Goal: Navigation & Orientation: Find specific page/section

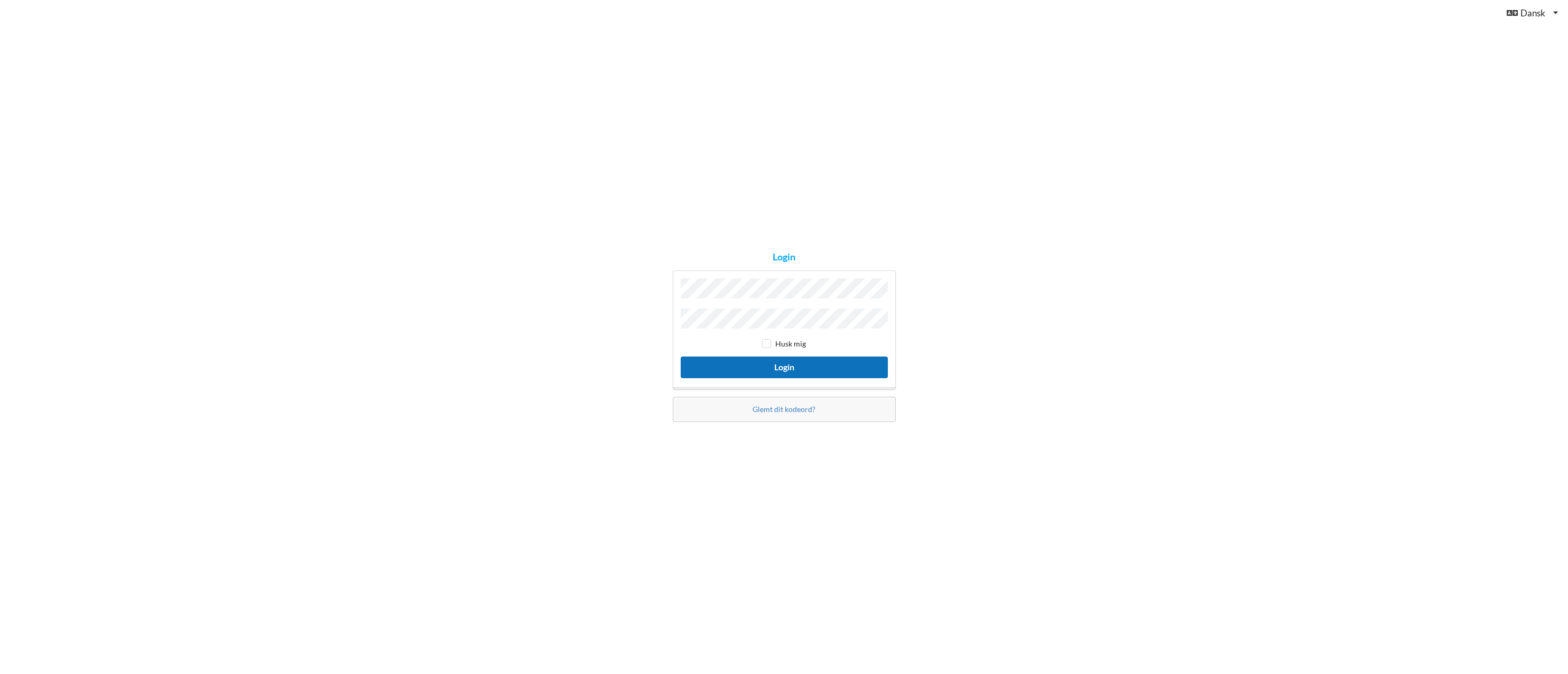
click at [760, 358] on button "Login" at bounding box center [784, 366] width 207 height 22
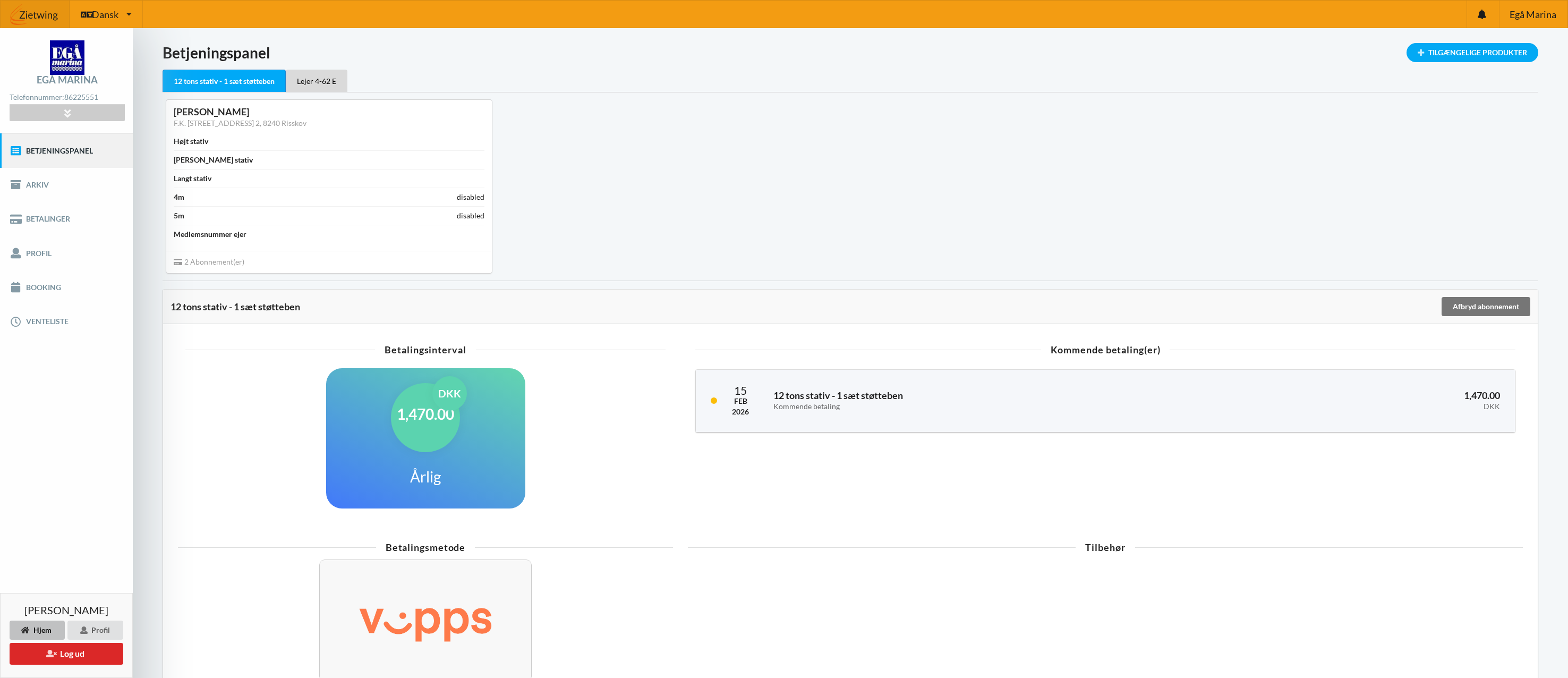
click at [40, 225] on link "Betalinger" at bounding box center [67, 219] width 133 height 34
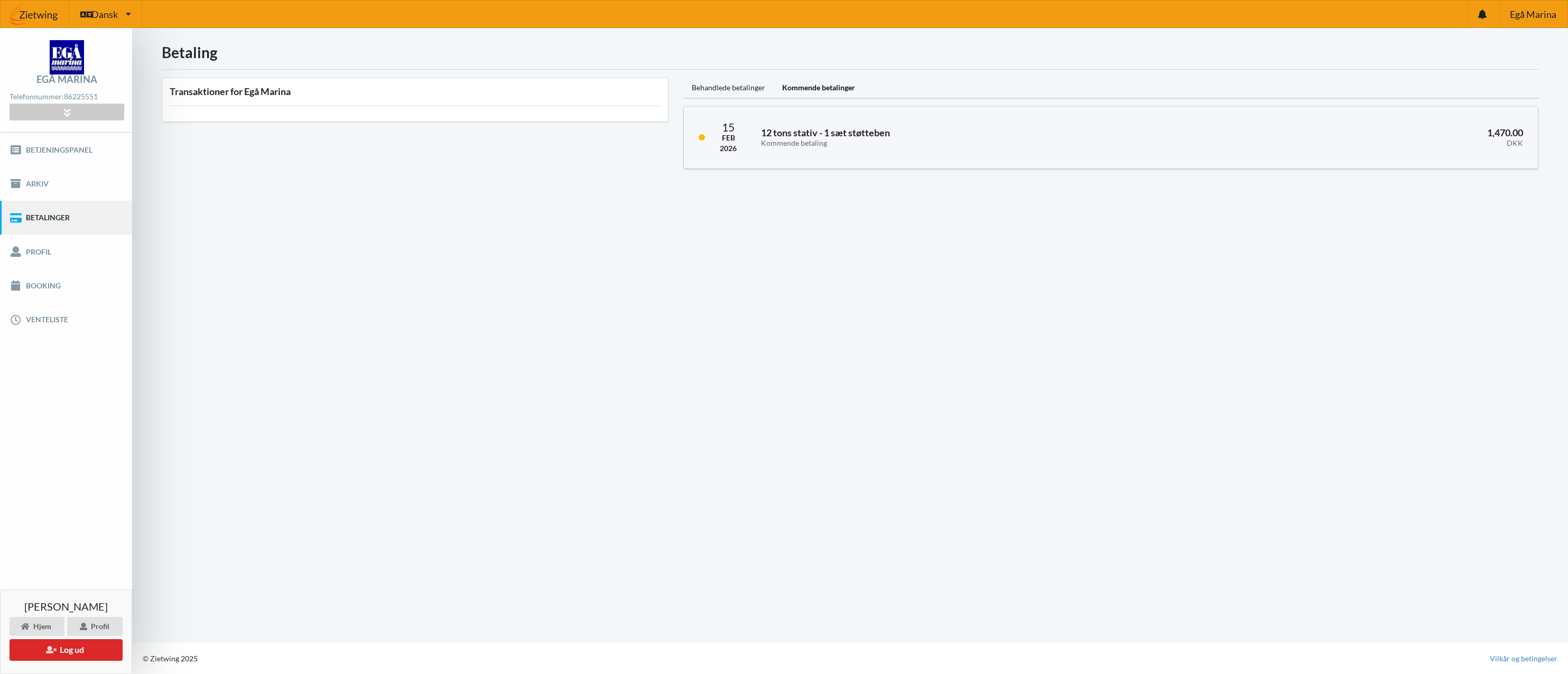
click at [41, 187] on link "Arkiv" at bounding box center [66, 183] width 132 height 33
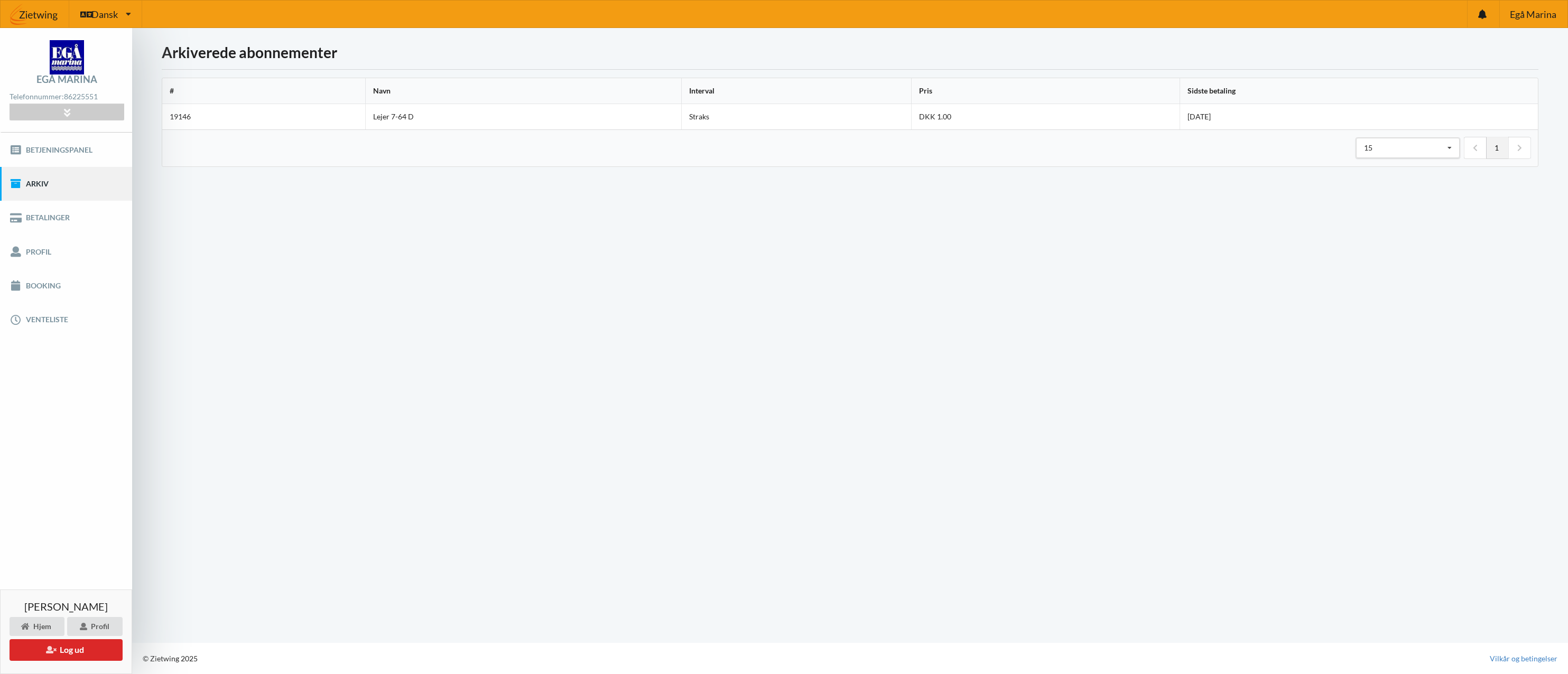
click at [61, 145] on link "Betjeningspanel" at bounding box center [66, 149] width 132 height 33
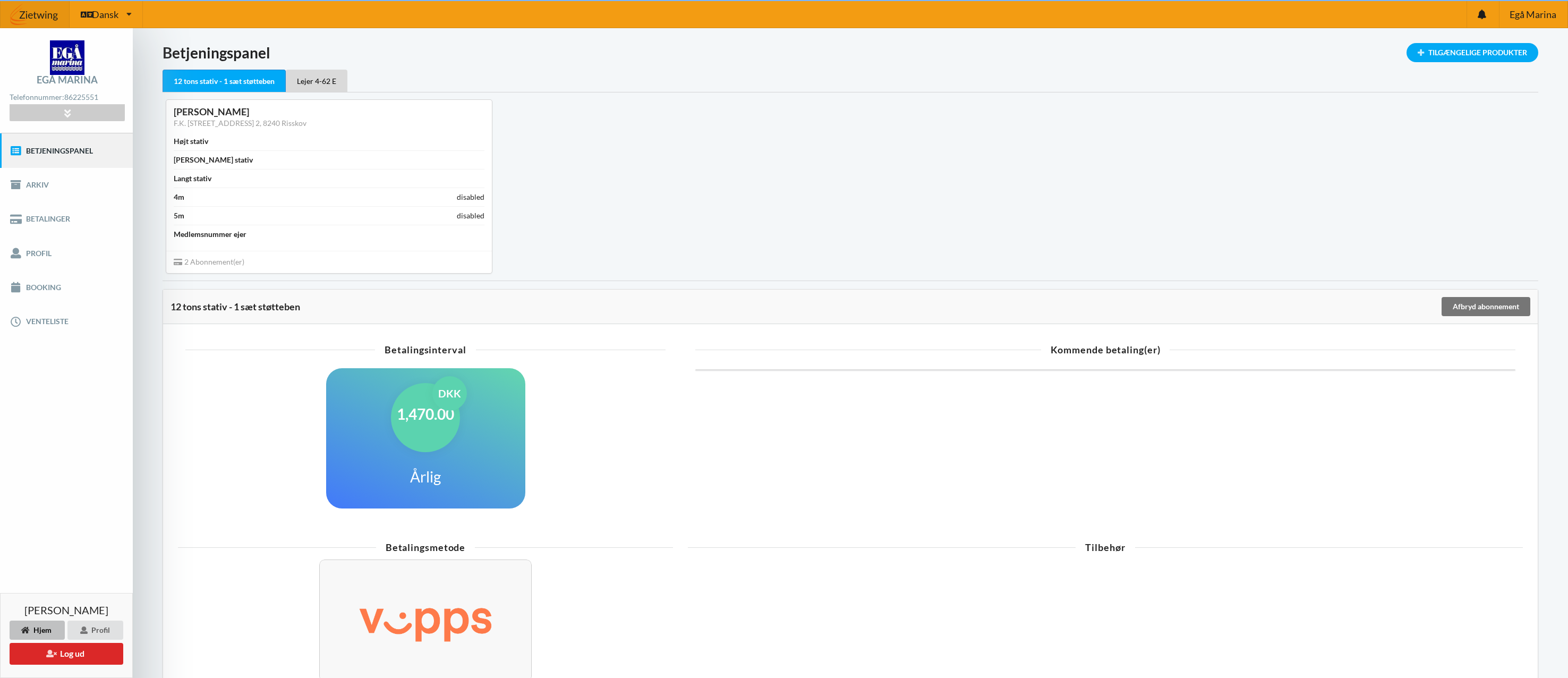
click at [69, 220] on link "Betalinger" at bounding box center [67, 219] width 133 height 34
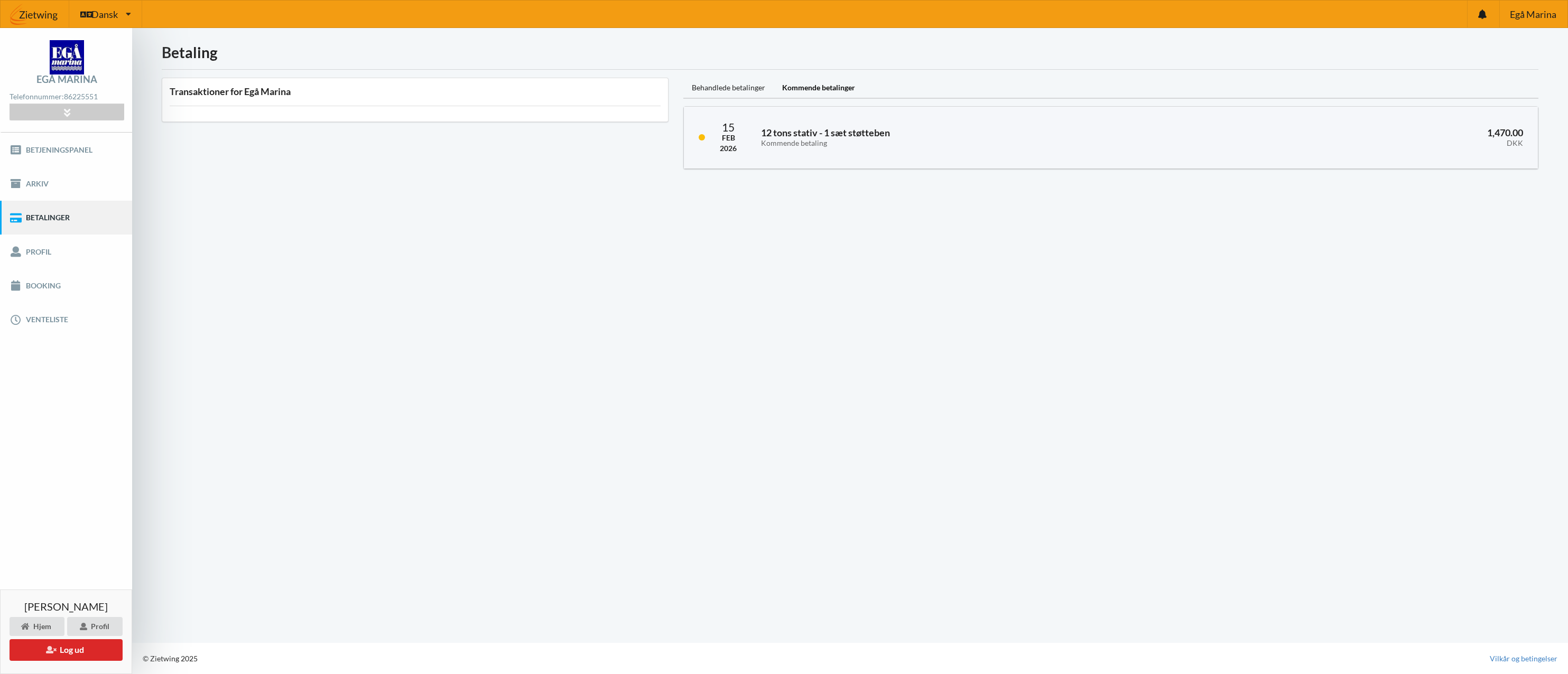
click at [66, 296] on link "Booking" at bounding box center [66, 285] width 132 height 33
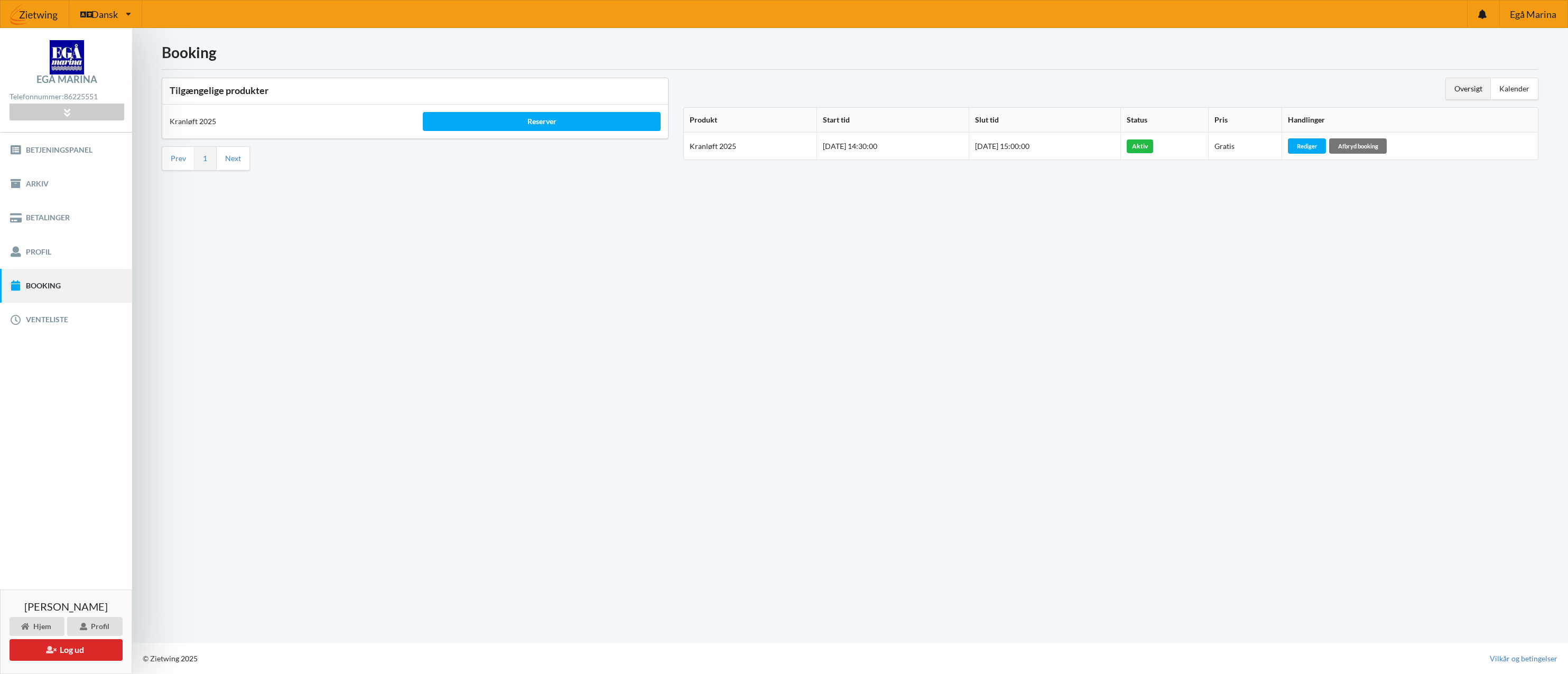
click at [860, 377] on div "Booking Tilgængelige produkter Kranløft 2025 Reserver Prev 1 Next Oversigt Kale…" at bounding box center [850, 335] width 1436 height 615
